Goal: Task Accomplishment & Management: Manage account settings

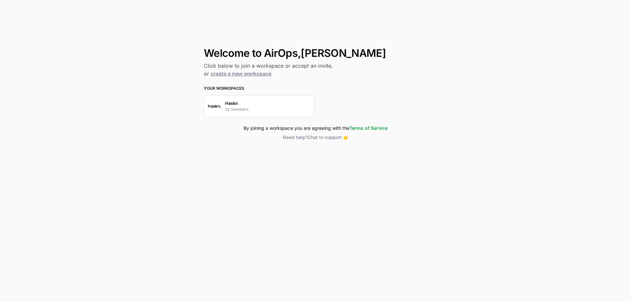
click at [234, 103] on p "Haskn" at bounding box center [231, 103] width 13 height 7
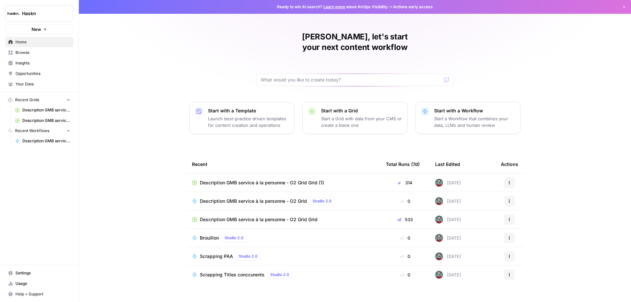
scroll to position [0, 0]
click at [45, 53] on span "Browse" at bounding box center [42, 53] width 55 height 6
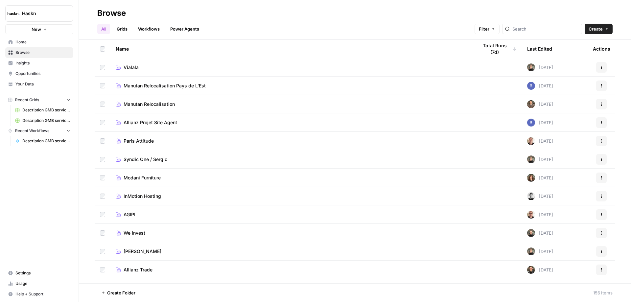
click at [123, 30] on link "Grids" at bounding box center [122, 29] width 19 height 11
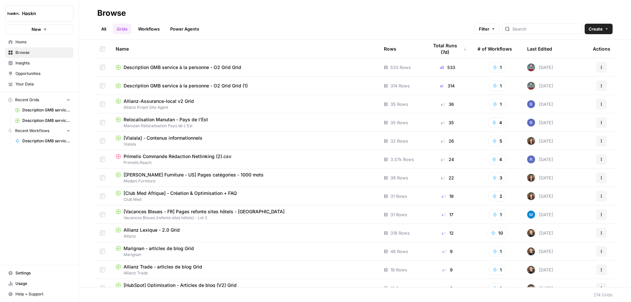
drag, startPoint x: 45, startPoint y: 158, endPoint x: 50, endPoint y: 165, distance: 8.3
click at [50, 165] on div "Haskn New Home Browse Insights Opportunities Your Data Recent Grids Description…" at bounding box center [39, 151] width 79 height 302
click at [148, 31] on link "Workflows" at bounding box center [149, 29] width 30 height 11
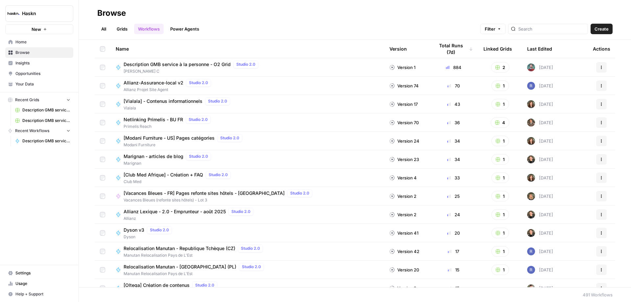
click at [45, 41] on span "Home" at bounding box center [42, 42] width 55 height 6
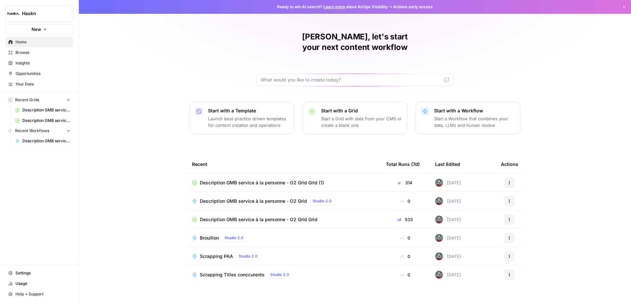
scroll to position [0, 0]
click at [48, 53] on span "Browse" at bounding box center [42, 53] width 55 height 6
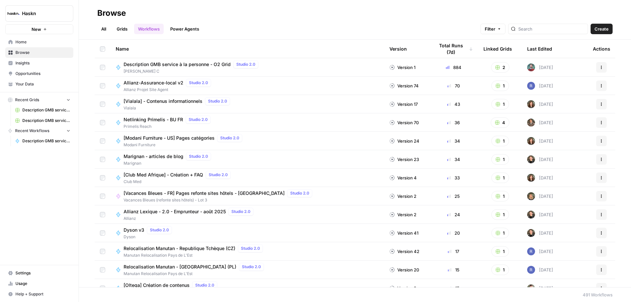
click at [183, 32] on link "Power Agents" at bounding box center [184, 29] width 37 height 11
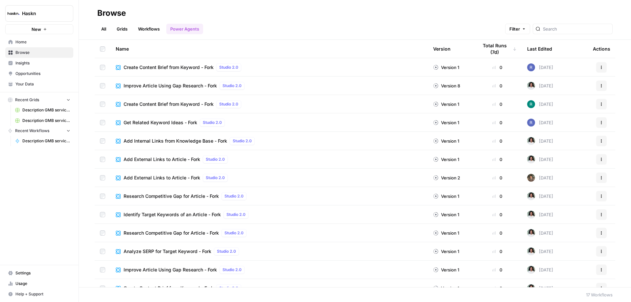
click at [106, 31] on link "All" at bounding box center [103, 29] width 13 height 11
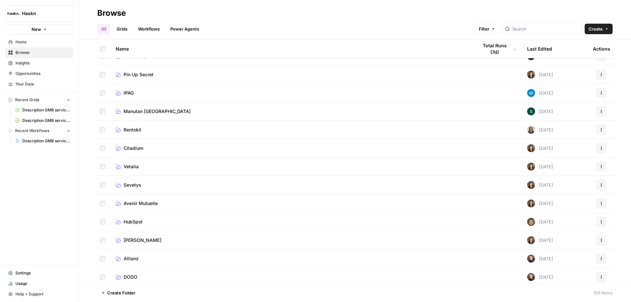
scroll to position [1151, 0]
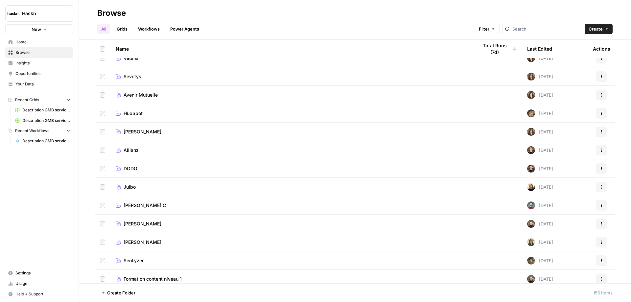
click at [152, 205] on link "[PERSON_NAME] C" at bounding box center [292, 205] width 352 height 7
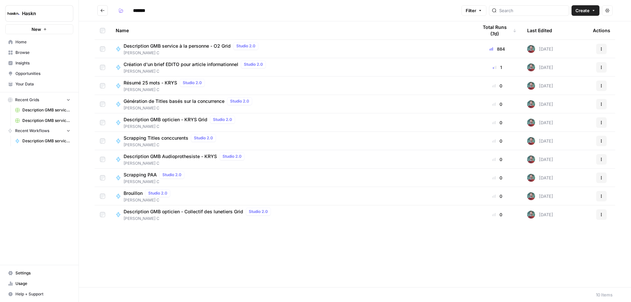
click at [103, 10] on icon "Go back" at bounding box center [102, 10] width 5 height 5
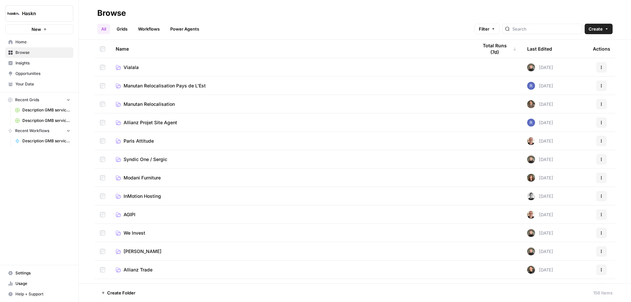
click at [125, 31] on link "Grids" at bounding box center [122, 29] width 19 height 11
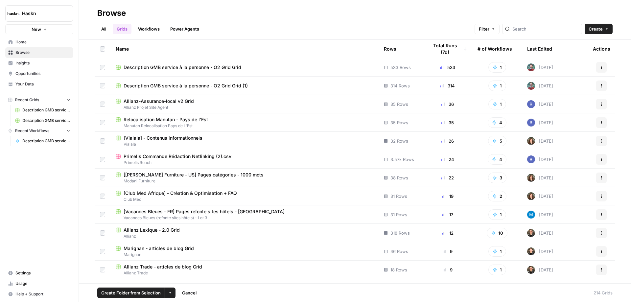
click at [98, 84] on td at bounding box center [103, 86] width 16 height 18
click at [495, 29] on icon "button" at bounding box center [493, 29] width 4 height 4
click at [380, 63] on button "Add Filter" at bounding box center [392, 59] width 220 height 9
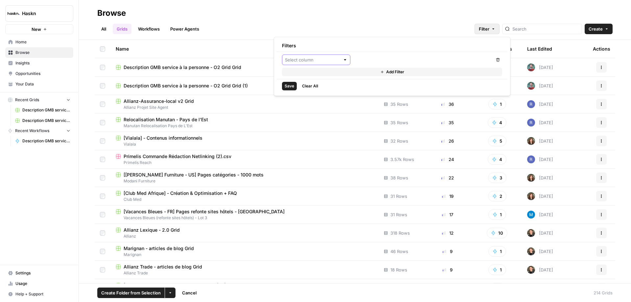
click at [339, 61] on input "text" at bounding box center [312, 60] width 55 height 7
click at [324, 102] on span "Last Edited" at bounding box center [318, 103] width 47 height 7
type input "Last Edited"
click at [337, 64] on div "Last Edited" at bounding box center [316, 60] width 68 height 11
click at [326, 110] on span "Last Edited By" at bounding box center [318, 112] width 47 height 7
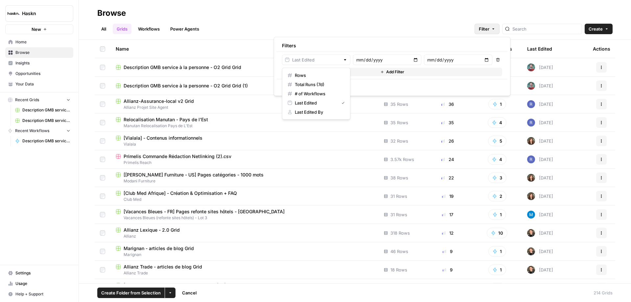
type input "Last Edited By"
click at [368, 63] on div at bounding box center [422, 60] width 139 height 11
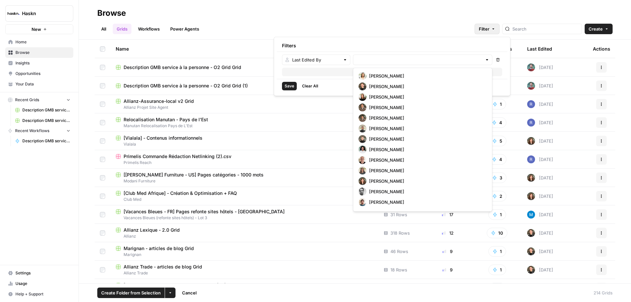
click at [369, 65] on div at bounding box center [422, 60] width 139 height 11
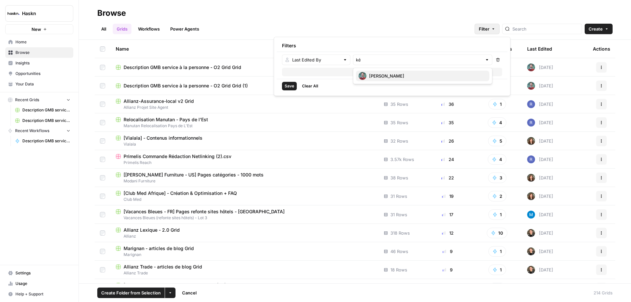
click at [386, 74] on span "[PERSON_NAME]" at bounding box center [426, 76] width 115 height 7
type input "[PERSON_NAME]"
click at [292, 88] on span "Save" at bounding box center [290, 86] width 10 height 6
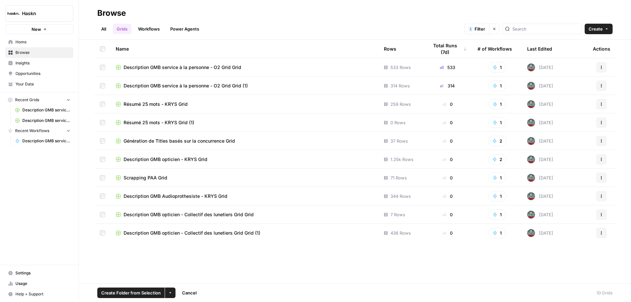
click at [100, 119] on td at bounding box center [103, 122] width 16 height 18
click at [101, 127] on td at bounding box center [103, 122] width 16 height 18
click at [102, 126] on td at bounding box center [103, 122] width 16 height 18
click at [102, 137] on td at bounding box center [103, 141] width 16 height 18
click at [154, 293] on span "Create Folder from Selection" at bounding box center [131, 293] width 60 height 7
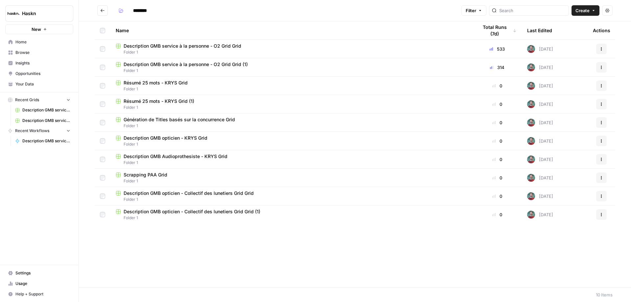
drag, startPoint x: 157, startPoint y: 9, endPoint x: 128, endPoint y: 8, distance: 29.6
click at [128, 8] on div "********" at bounding box center [141, 10] width 51 height 11
type input "**********"
click at [182, 243] on div "Name Total Runs (7d) Last Edited Actions Description GMB service à la personne …" at bounding box center [355, 154] width 552 height 266
click at [152, 12] on input "**********" at bounding box center [148, 10] width 37 height 11
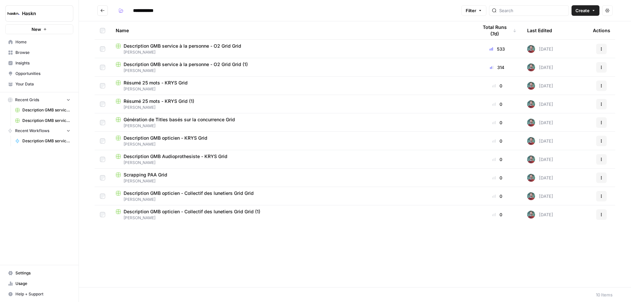
click at [105, 10] on button "Go back" at bounding box center [102, 10] width 11 height 11
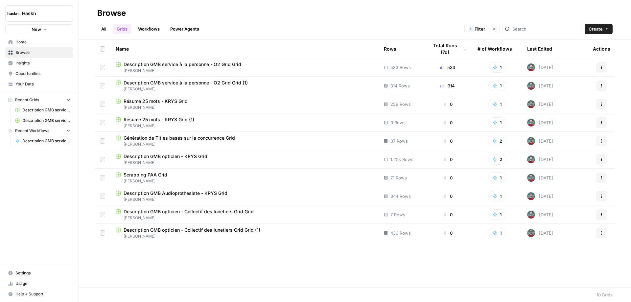
click at [69, 10] on icon "Workspace: Haskn" at bounding box center [67, 13] width 7 height 7
click at [68, 47] on span "Haskn" at bounding box center [60, 49] width 81 height 7
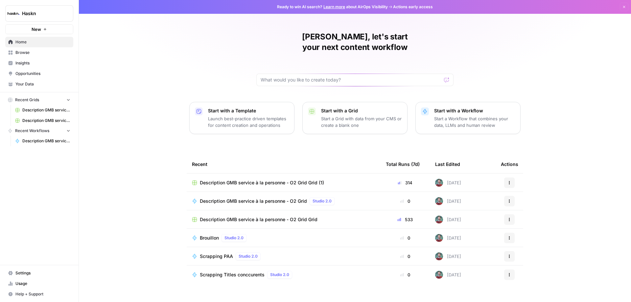
click at [53, 100] on button "Recent Grids" at bounding box center [39, 100] width 68 height 10
click at [54, 101] on button "Recent Grids" at bounding box center [39, 100] width 68 height 10
click at [45, 51] on span "Browse" at bounding box center [42, 53] width 55 height 6
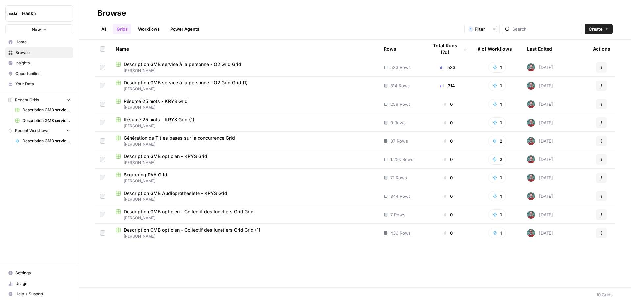
click at [107, 30] on link "All" at bounding box center [103, 29] width 13 height 11
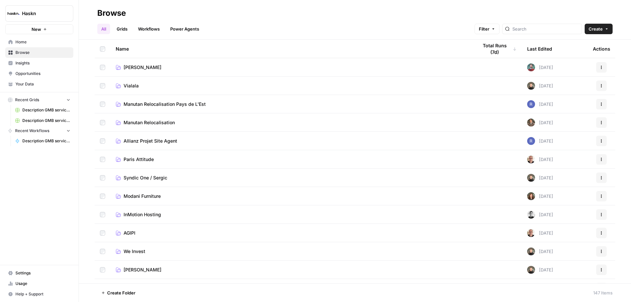
click at [123, 29] on link "Grids" at bounding box center [122, 29] width 19 height 11
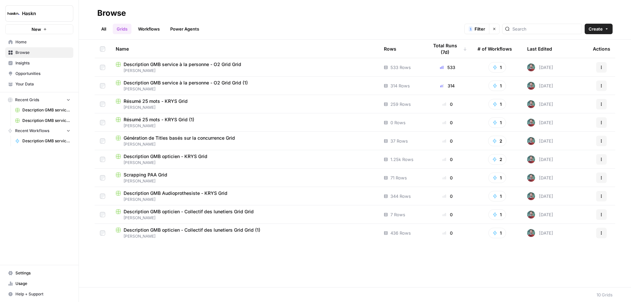
click at [500, 28] on button "Clear filters" at bounding box center [494, 29] width 11 height 11
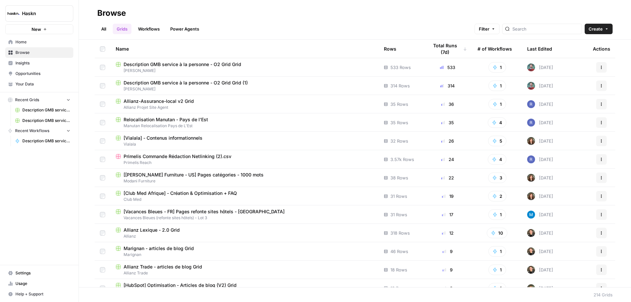
click at [105, 32] on link "All" at bounding box center [103, 29] width 13 height 11
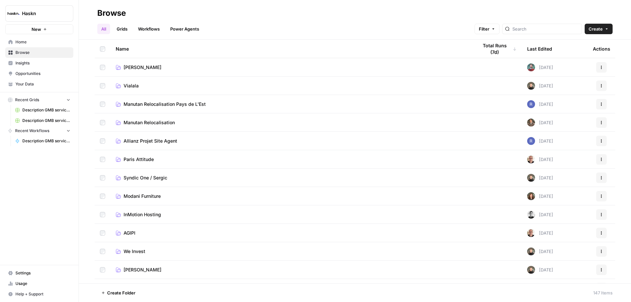
click at [147, 30] on link "Workflows" at bounding box center [149, 29] width 30 height 11
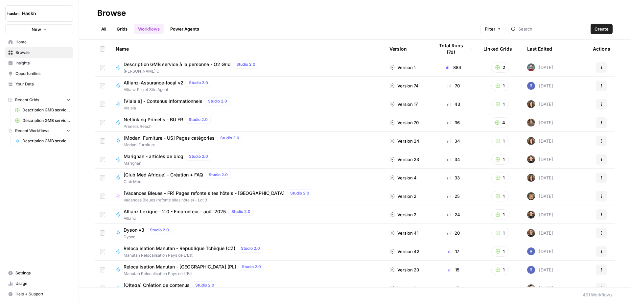
click at [104, 30] on link "All" at bounding box center [103, 29] width 13 height 11
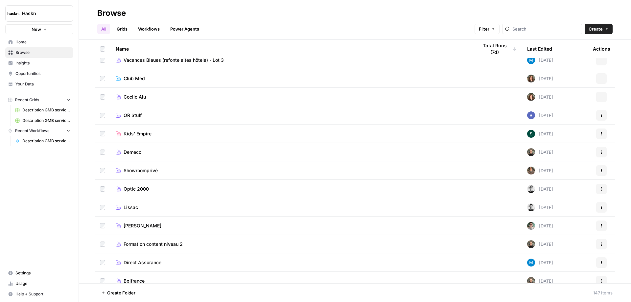
scroll to position [246, 0]
click at [123, 21] on div "All Grids Workflows Power Agents Filter Create" at bounding box center [354, 26] width 515 height 16
click at [122, 27] on link "Grids" at bounding box center [122, 29] width 19 height 11
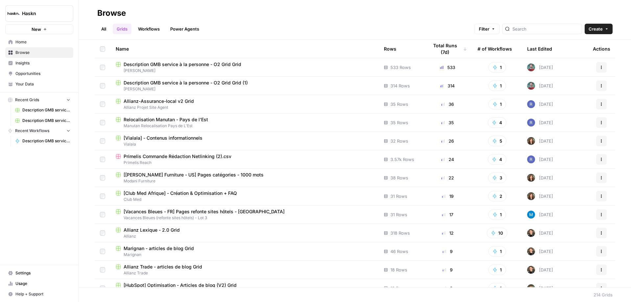
click at [38, 84] on span "Your Data" at bounding box center [42, 84] width 55 height 6
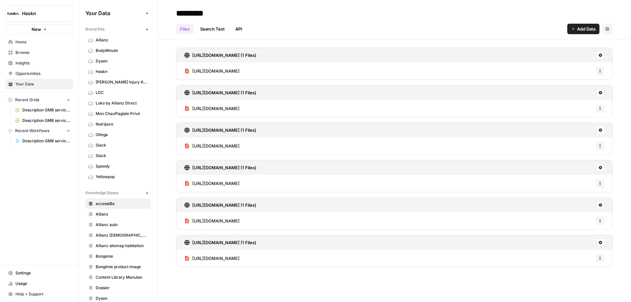
click at [30, 54] on span "Browse" at bounding box center [42, 53] width 55 height 6
